Goal: Task Accomplishment & Management: Use online tool/utility

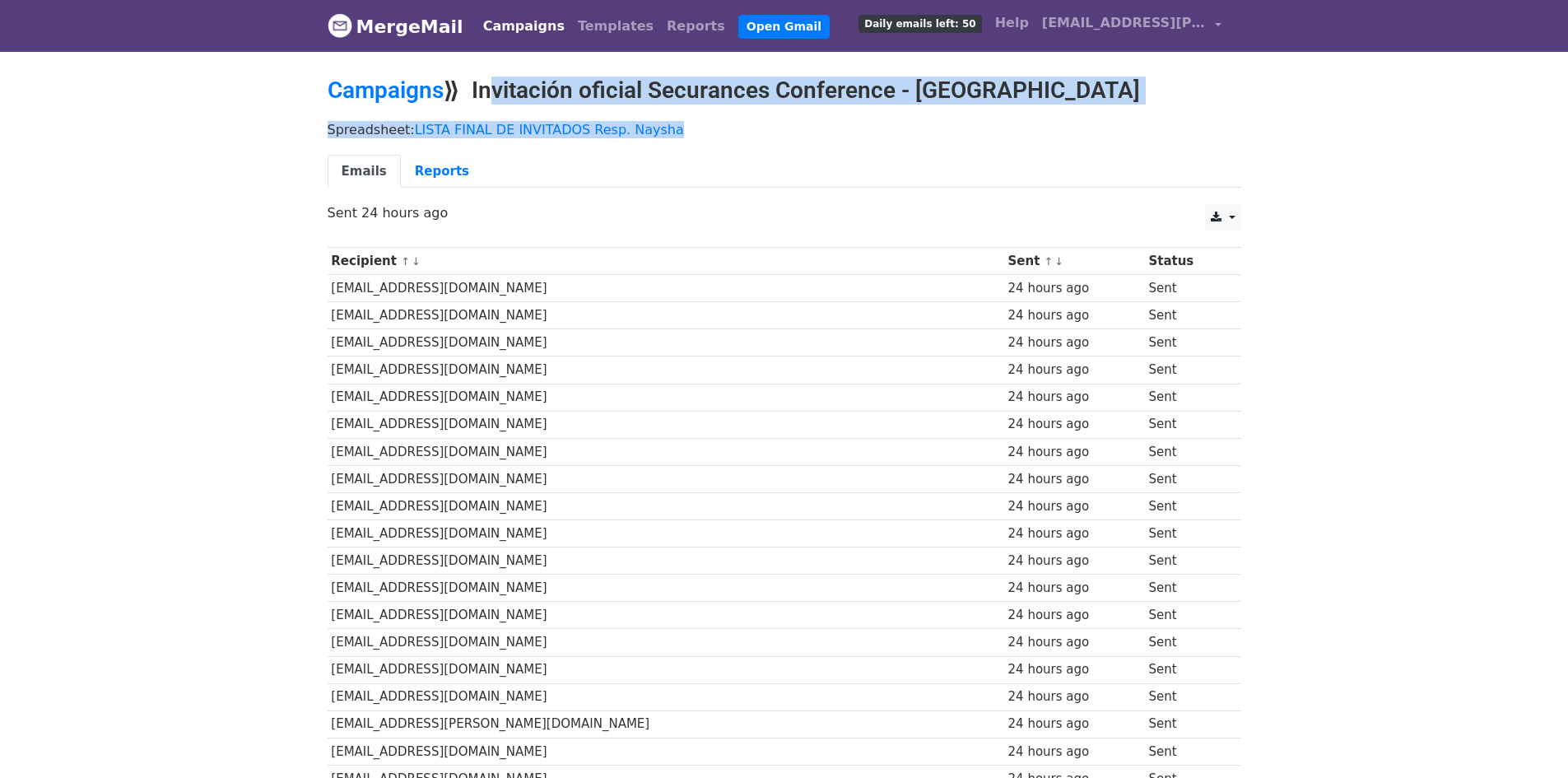
drag, startPoint x: 484, startPoint y: 91, endPoint x: 1137, endPoint y: 112, distance: 653.3
click at [498, 87] on h2 "Campaigns ⟫ Invitación oficial Securances Conference - [GEOGRAPHIC_DATA]" at bounding box center [784, 91] width 913 height 28
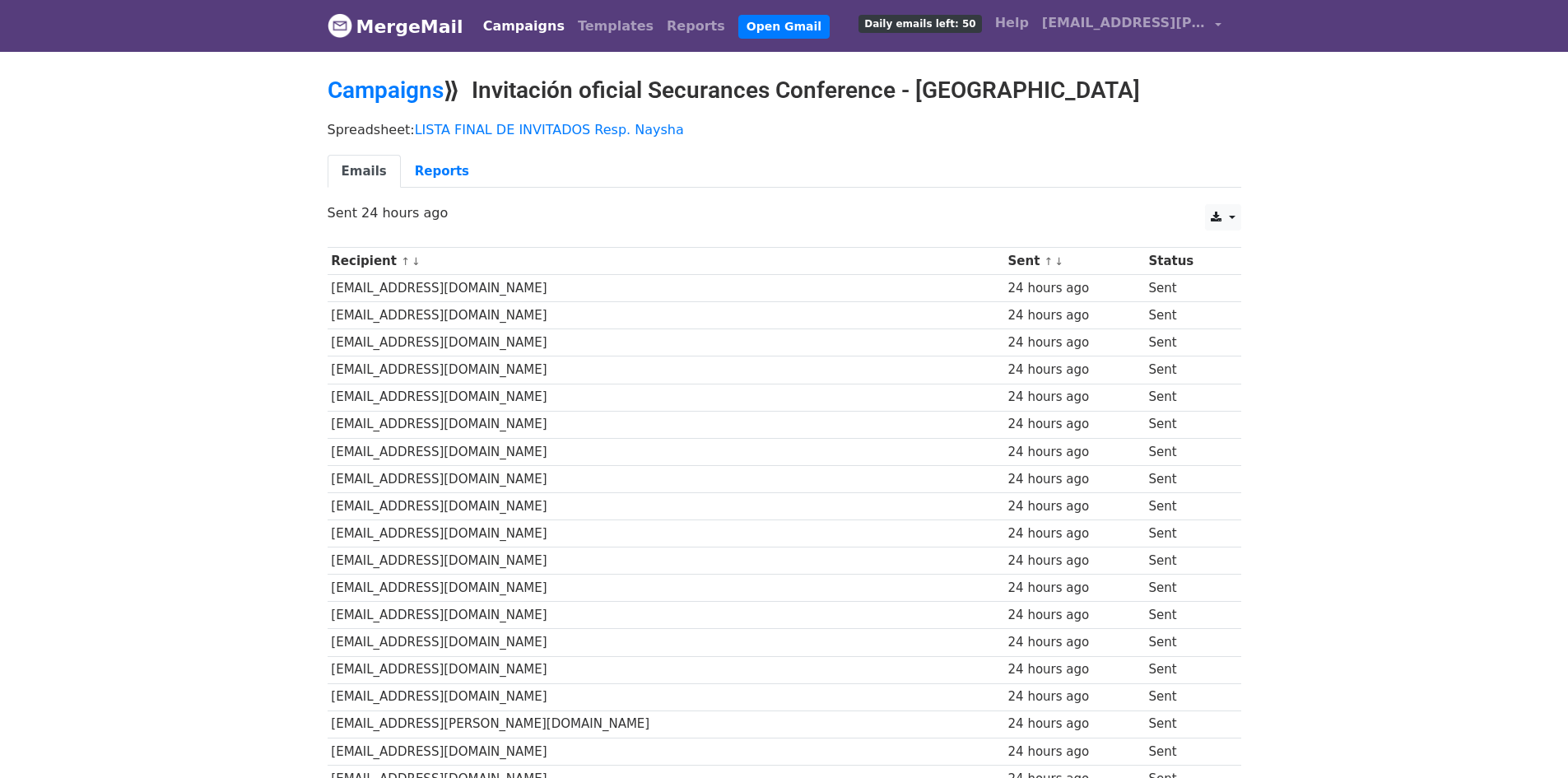
click at [475, 86] on h2 "Campaigns ⟫ Invitación oficial Securances Conference - [GEOGRAPHIC_DATA]" at bounding box center [784, 91] width 913 height 28
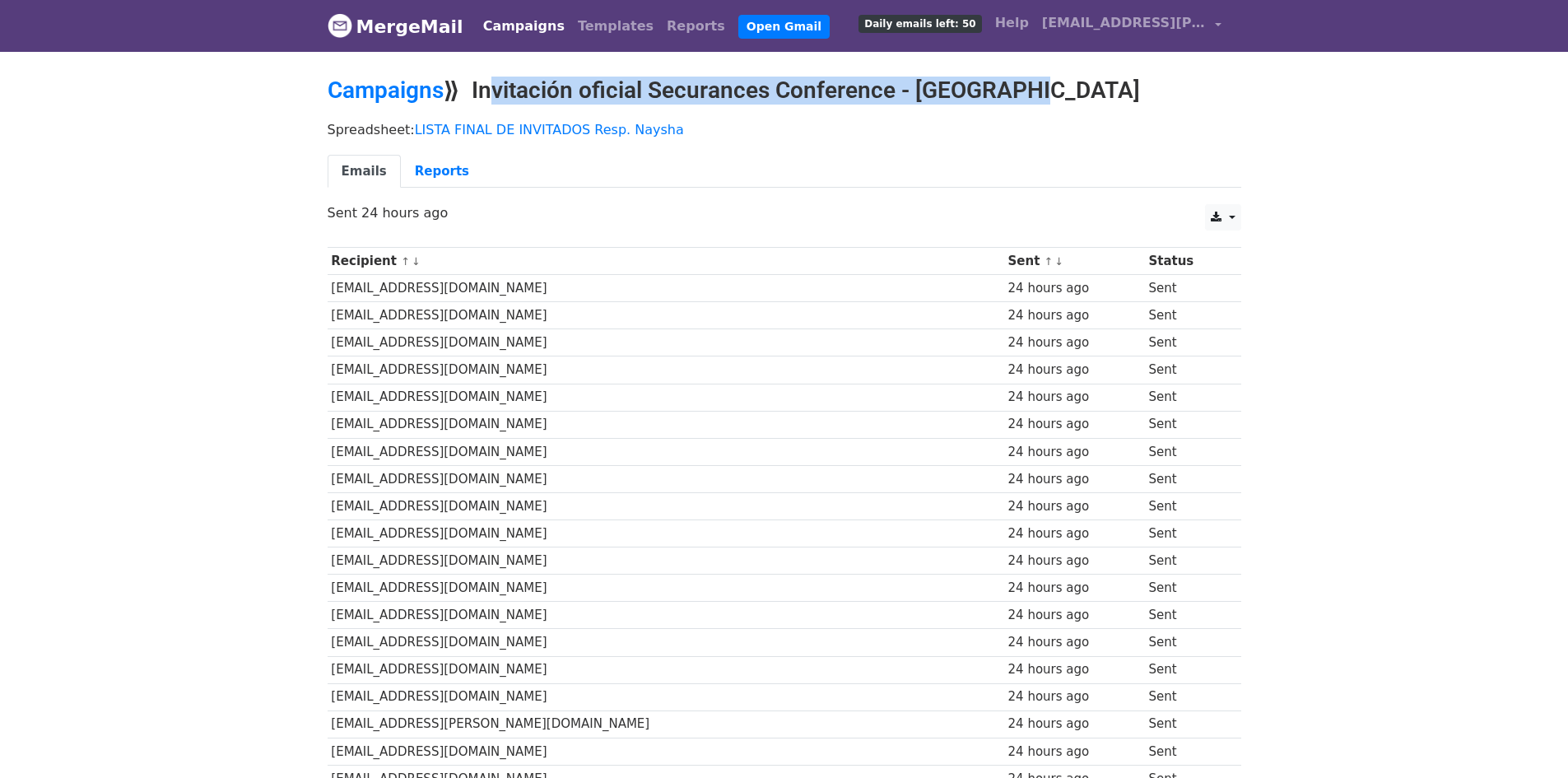
drag, startPoint x: 482, startPoint y: 86, endPoint x: 1016, endPoint y: 83, distance: 534.0
click at [1016, 83] on h2 "Campaigns ⟫ Invitación oficial Securances Conference - [GEOGRAPHIC_DATA]" at bounding box center [784, 91] width 913 height 28
copy h2 "Invitación oficial Securances Conference - [GEOGRAPHIC_DATA]"
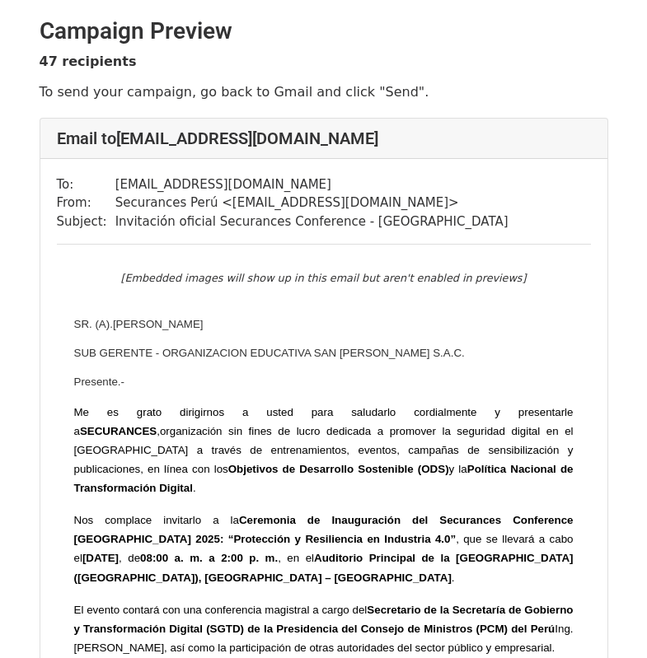
drag, startPoint x: 110, startPoint y: 189, endPoint x: 381, endPoint y: 189, distance: 270.2
click at [381, 189] on td "asistentedegerencia@sanjoseoriol.edu.pe" at bounding box center [311, 184] width 393 height 19
copy td "asistentedegerencia@sanjoseoriol.edu.pe"
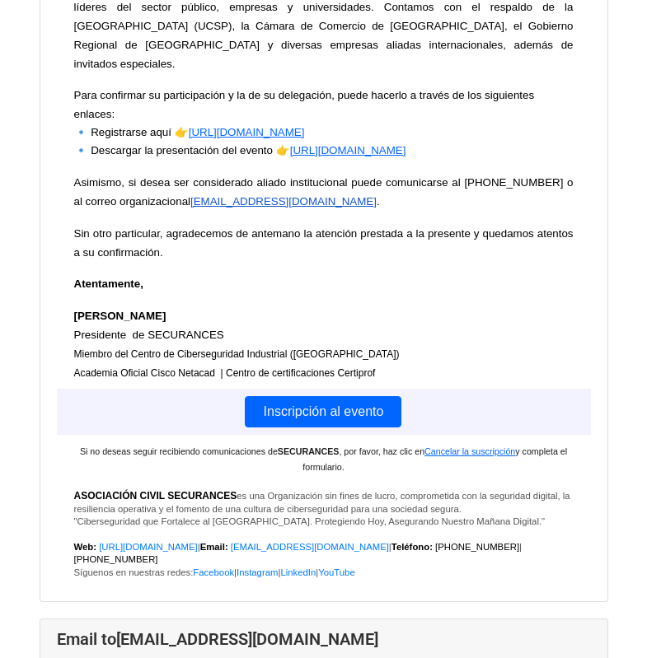
scroll to position [55198, 0]
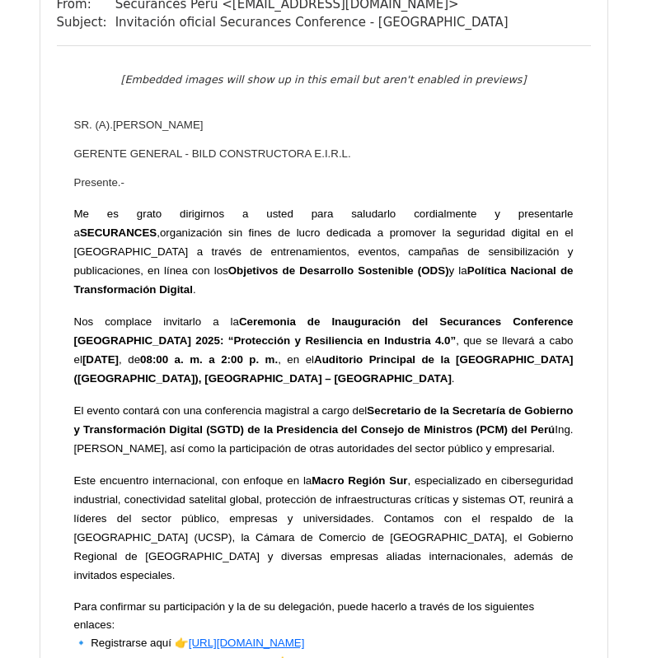
scroll to position [54456, 0]
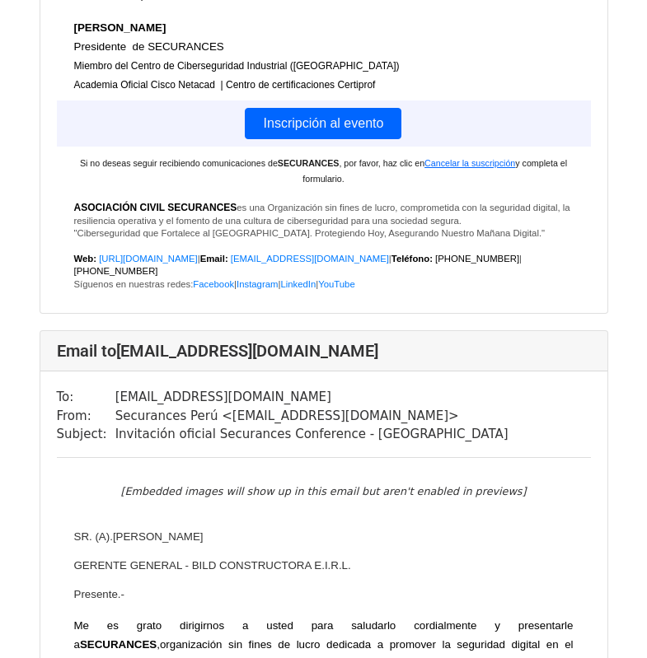
copy tr "administracionperu@smcsk.com"
drag, startPoint x: 106, startPoint y: 158, endPoint x: 302, endPoint y: 157, distance: 196.1
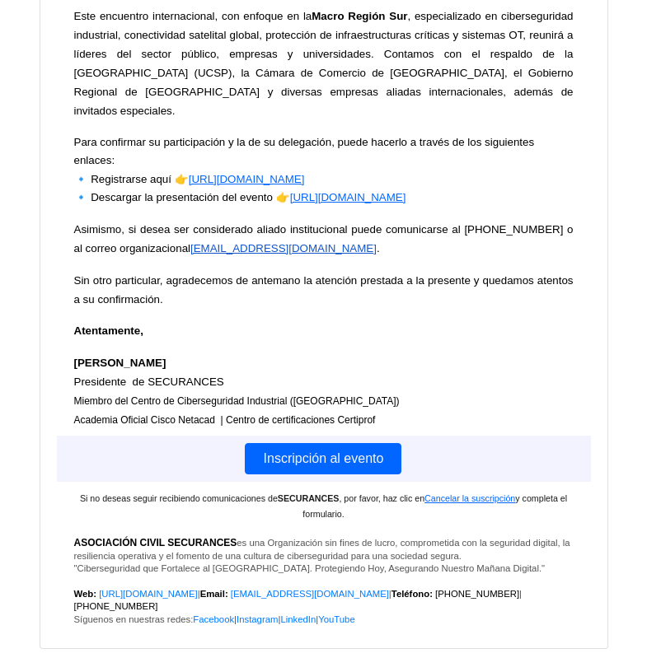
scroll to position [53715, 0]
